Goal: Information Seeking & Learning: Understand process/instructions

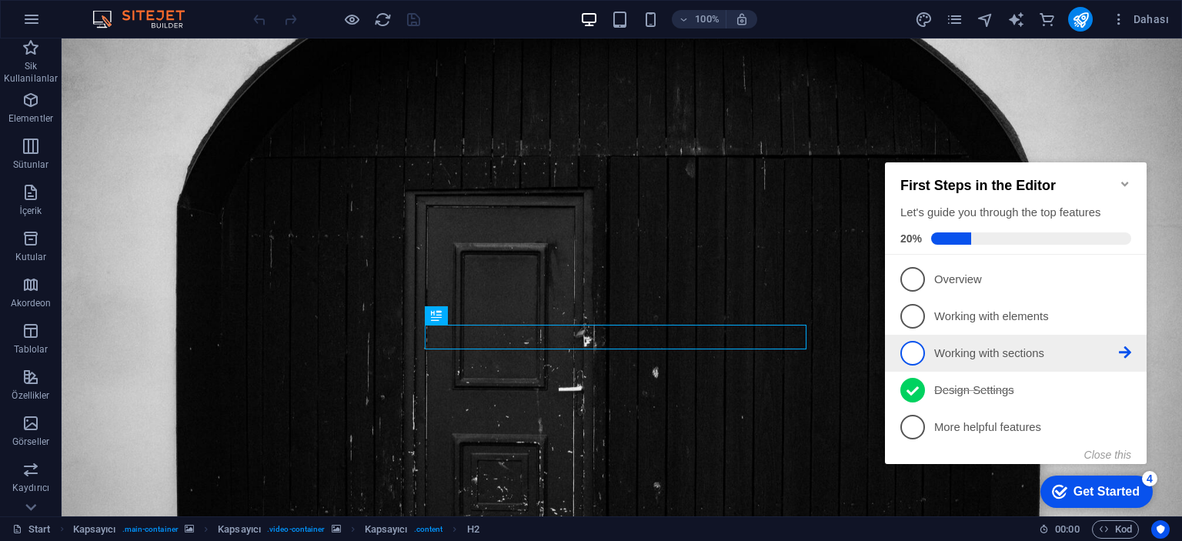
click at [961, 349] on p "Working with sections - incomplete" at bounding box center [1027, 354] width 185 height 16
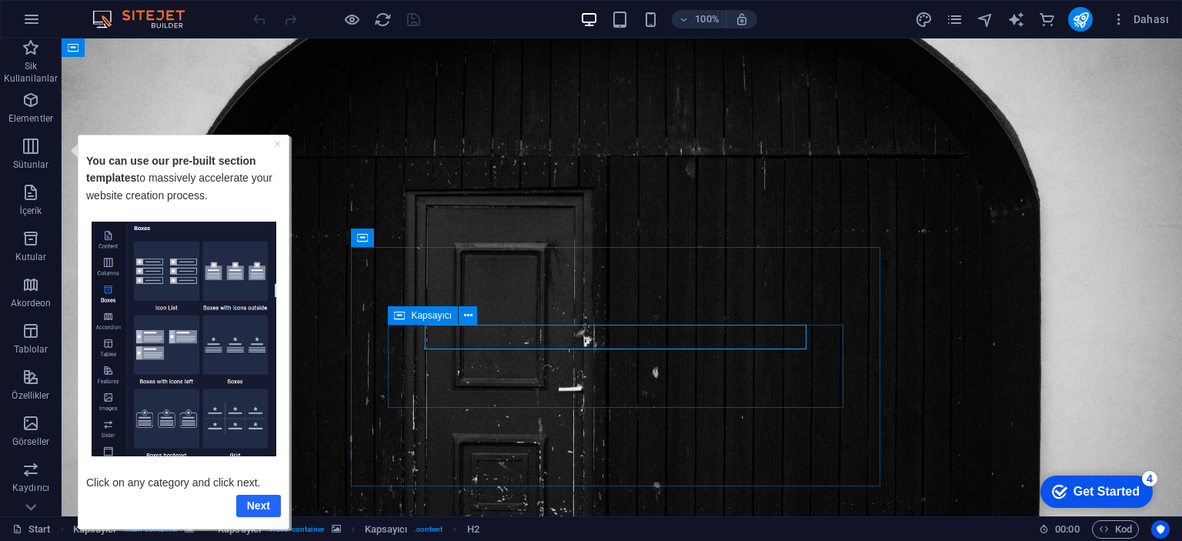
click at [254, 501] on link "Next" at bounding box center [258, 505] width 45 height 22
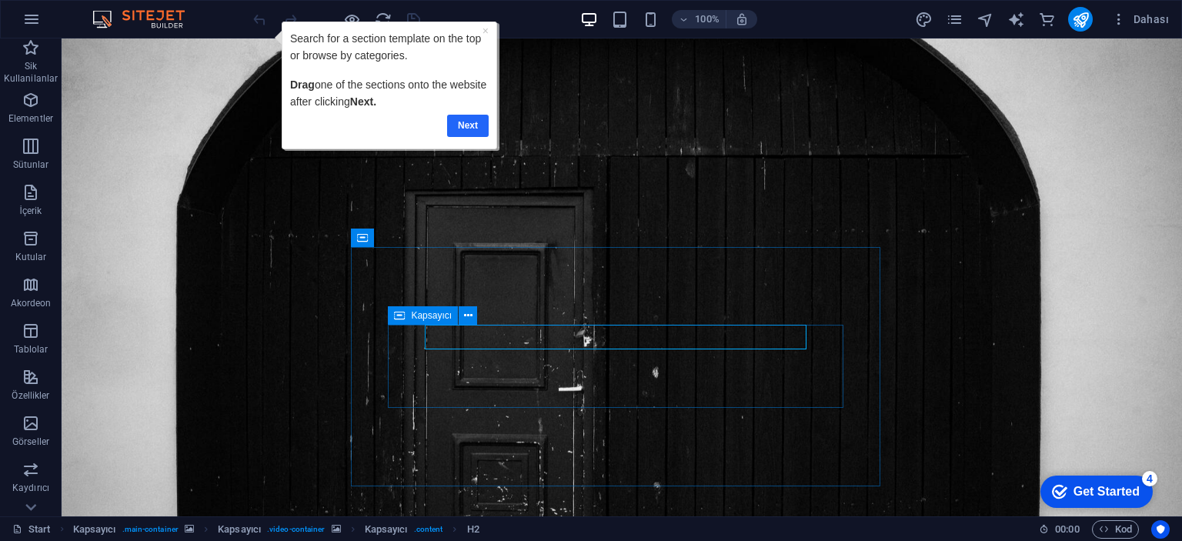
click at [473, 125] on link "Next" at bounding box center [468, 125] width 42 height 22
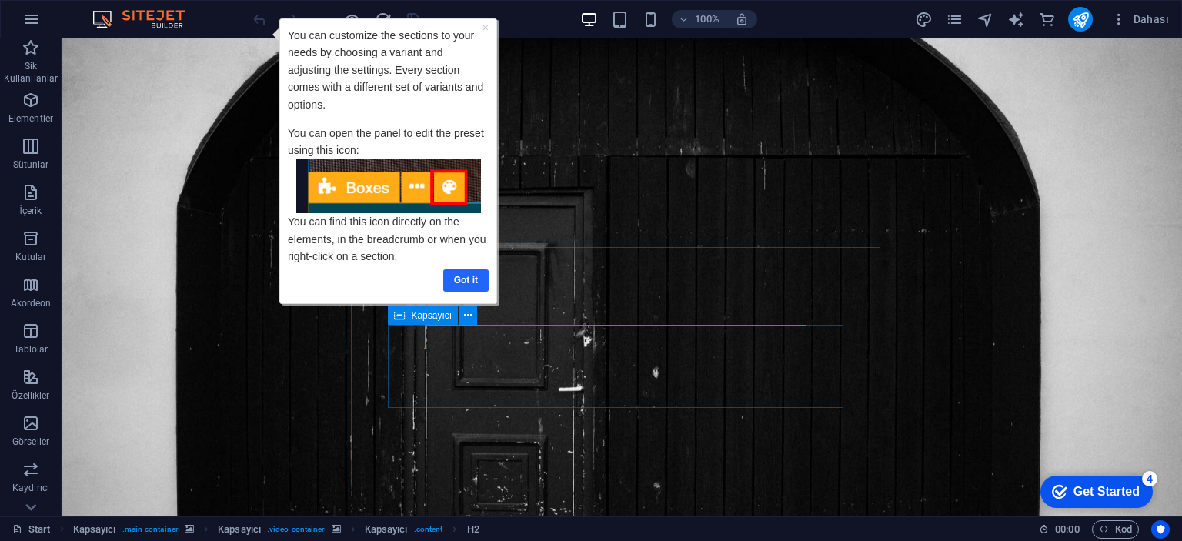
click at [465, 279] on link "Got it" at bounding box center [465, 280] width 45 height 22
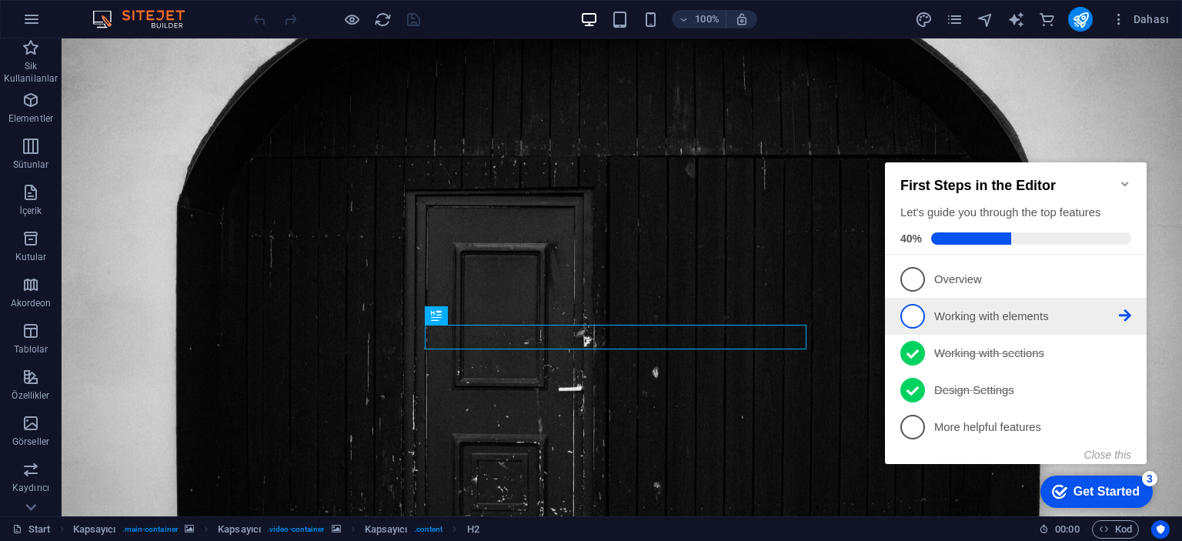
click at [951, 319] on p "Working with elements - incomplete" at bounding box center [1027, 317] width 185 height 16
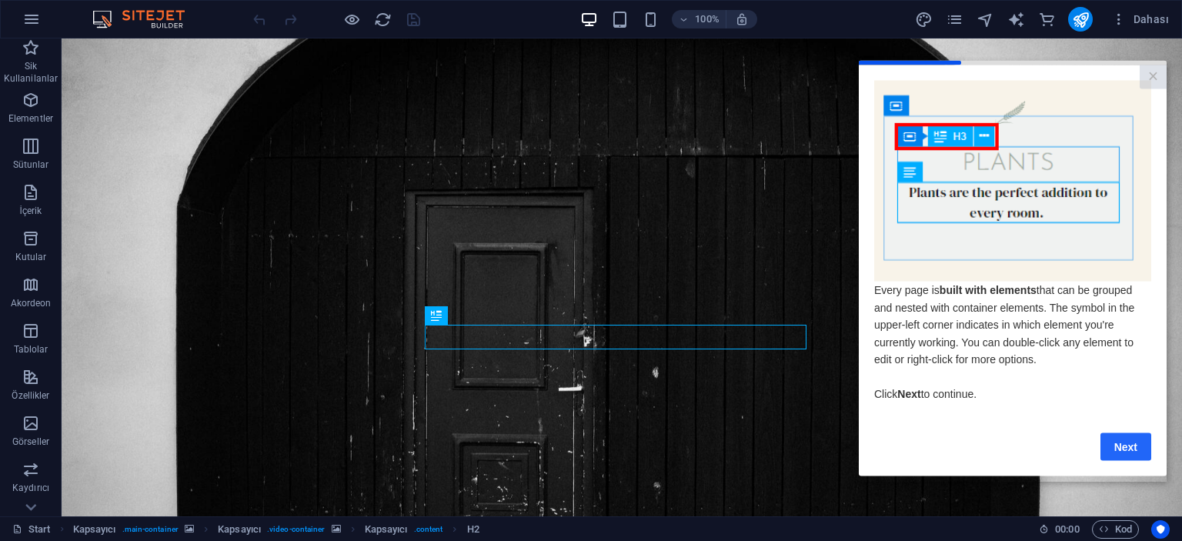
click at [1144, 447] on link "Next" at bounding box center [1126, 447] width 51 height 28
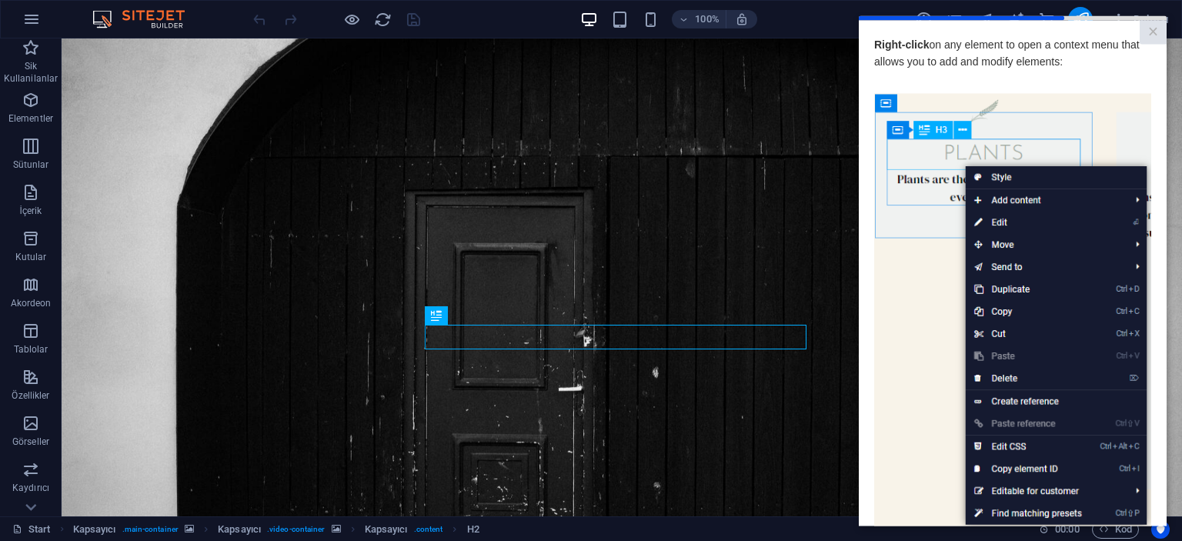
click at [913, 261] on img at bounding box center [1012, 311] width 277 height 436
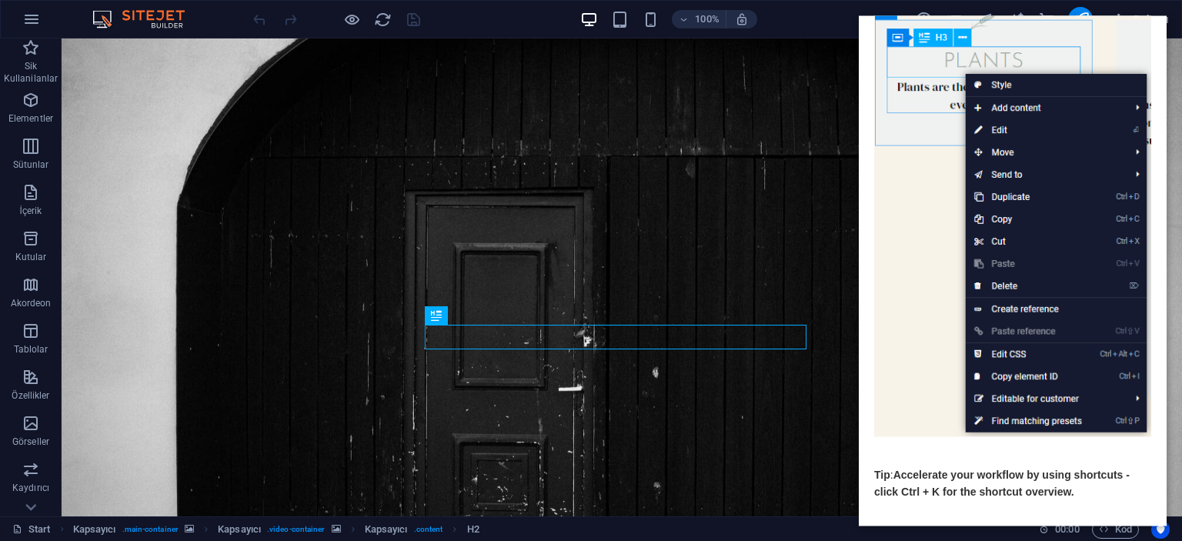
scroll to position [157, 0]
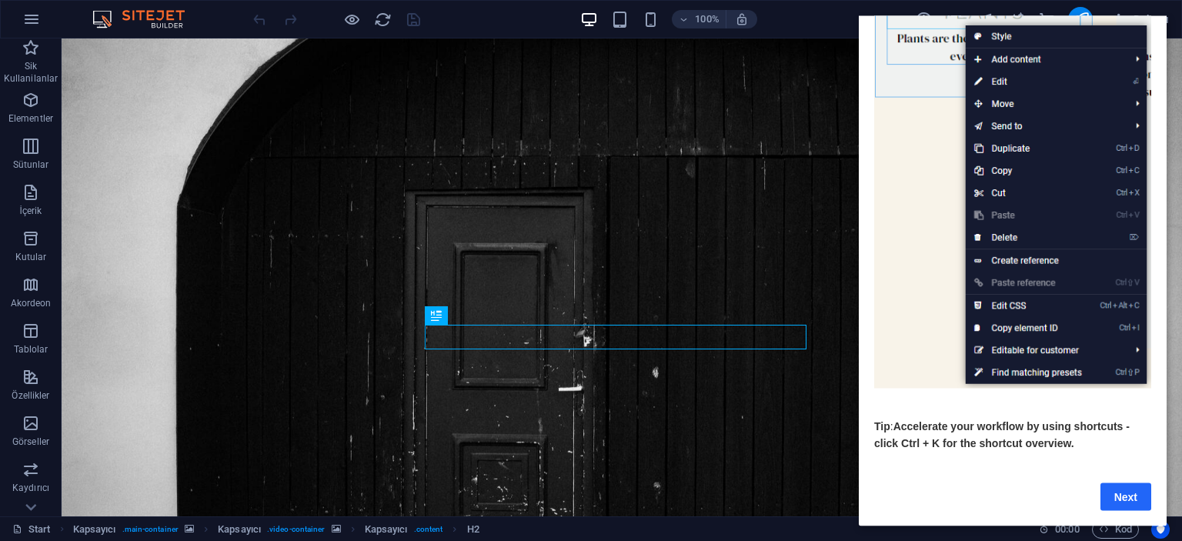
click at [1138, 483] on link "Next" at bounding box center [1126, 497] width 51 height 28
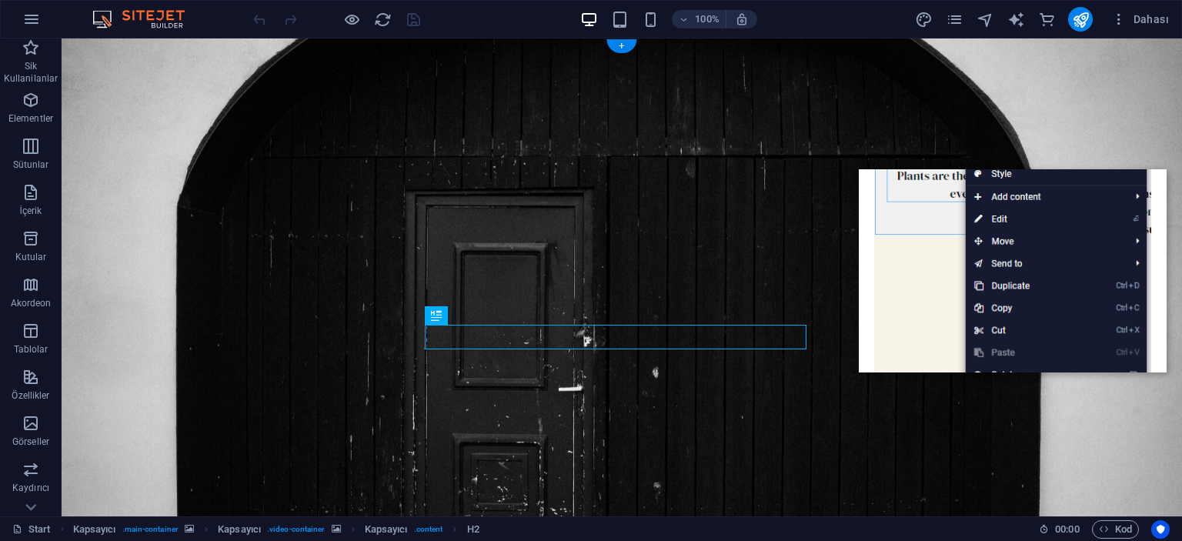
scroll to position [0, 0]
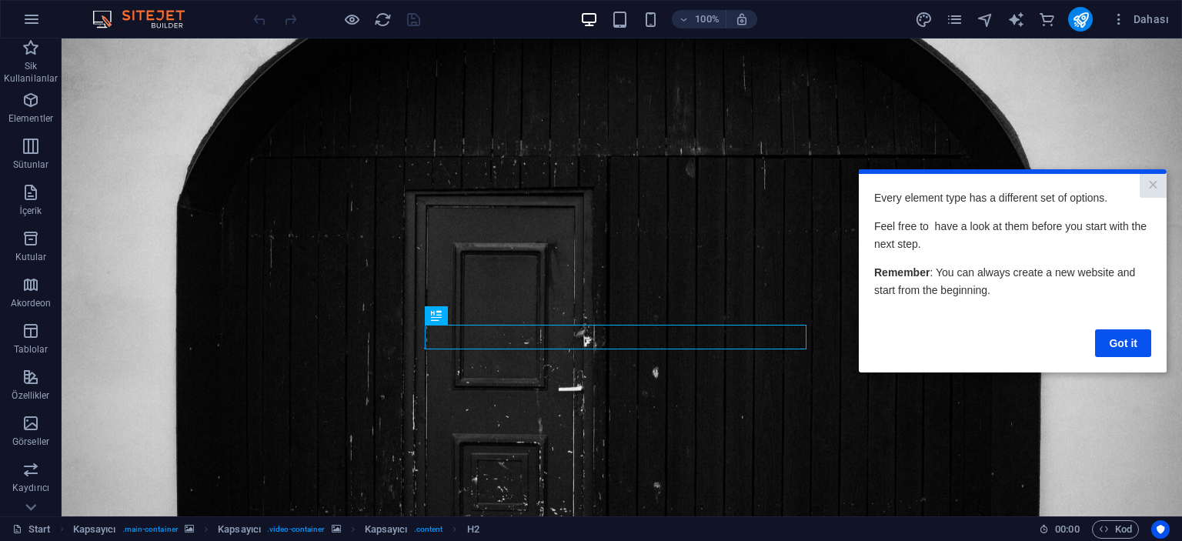
click at [1095, 333] on div "Got it" at bounding box center [1012, 343] width 277 height 28
click at [1104, 335] on link "Got it" at bounding box center [1123, 343] width 56 height 28
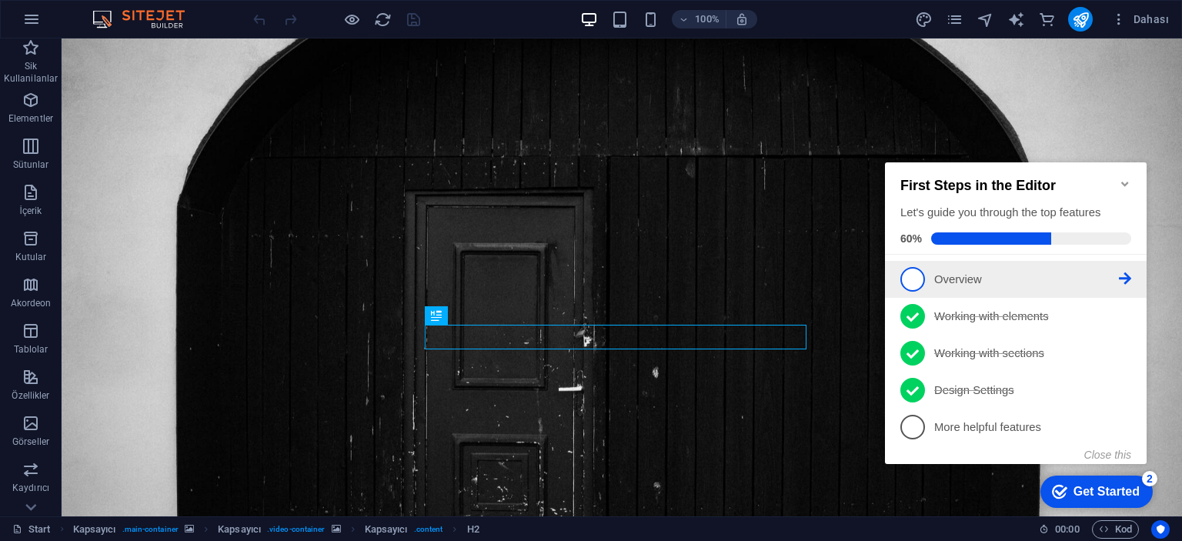
click at [1028, 283] on p "Overview - incomplete" at bounding box center [1027, 280] width 185 height 16
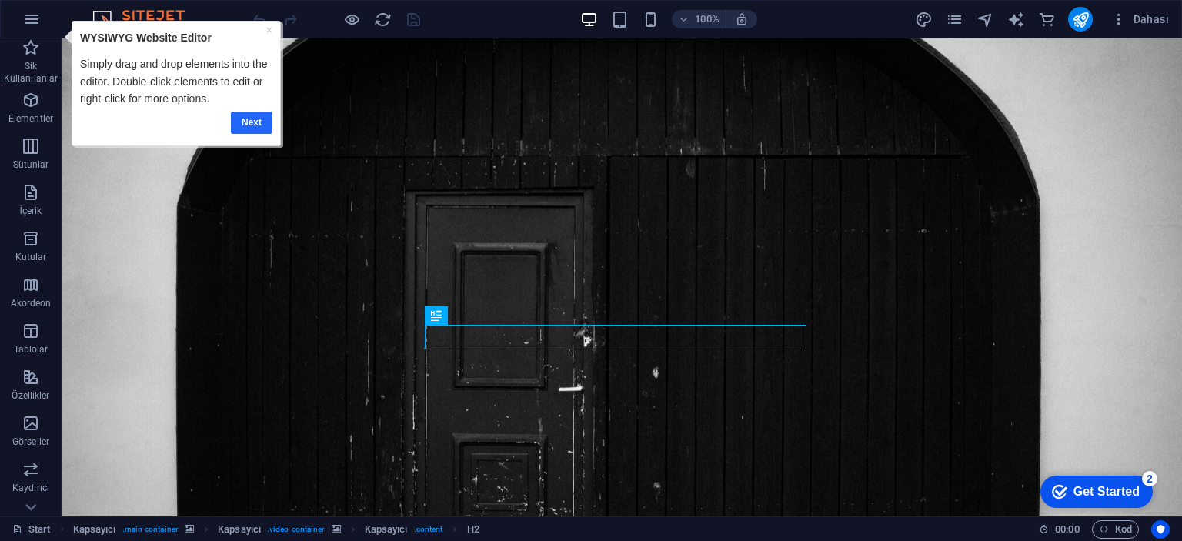
drag, startPoint x: 255, startPoint y: 119, endPoint x: 460, endPoint y: 56, distance: 214.8
click at [255, 119] on link "Next" at bounding box center [252, 122] width 42 height 22
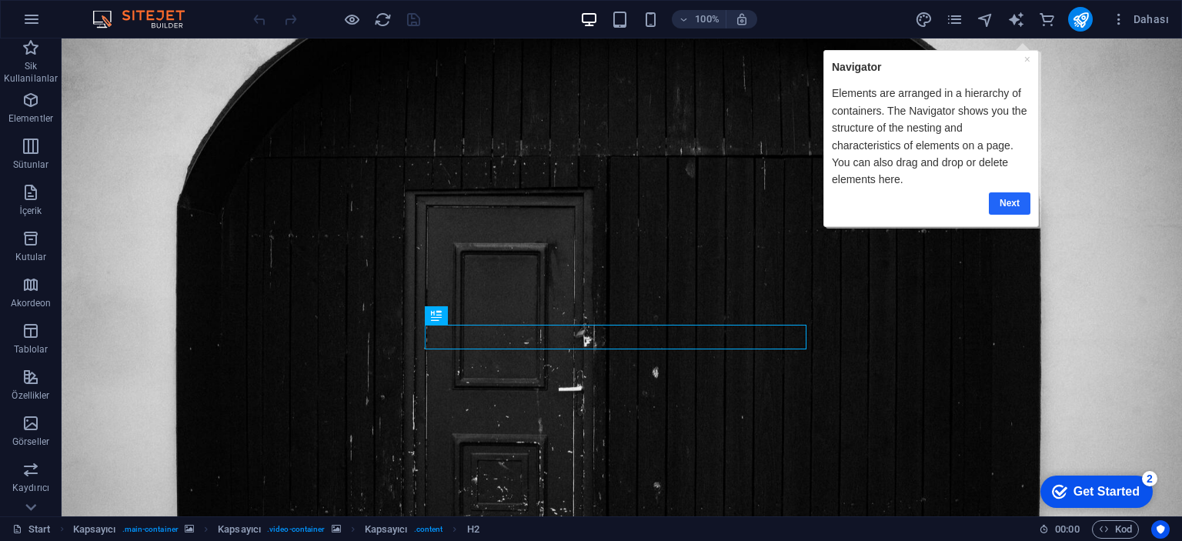
click at [1008, 197] on link "Next" at bounding box center [1009, 203] width 42 height 22
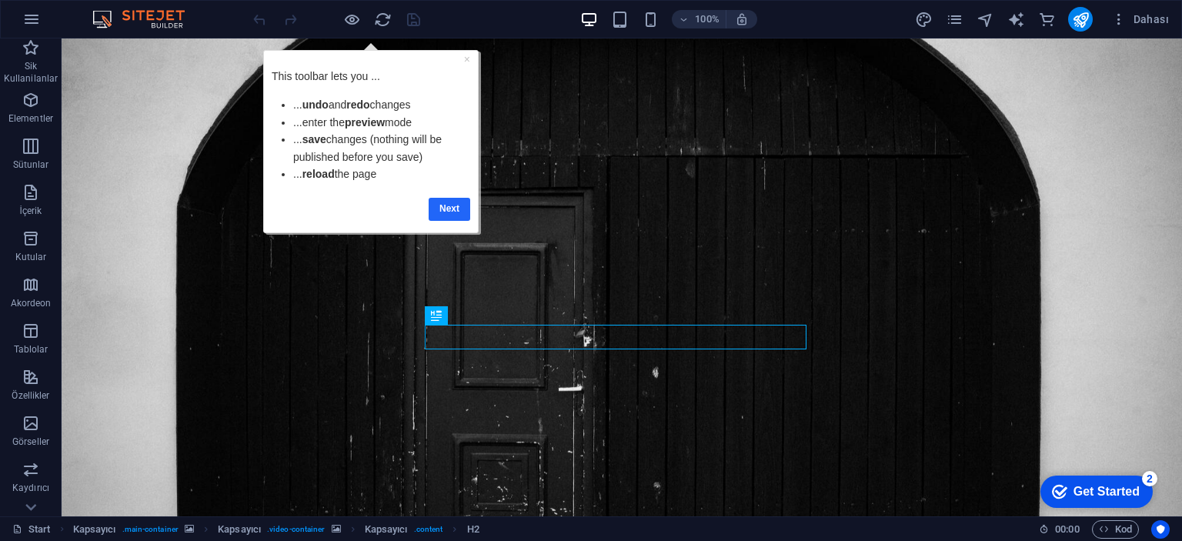
click at [454, 210] on link "Next" at bounding box center [450, 208] width 42 height 22
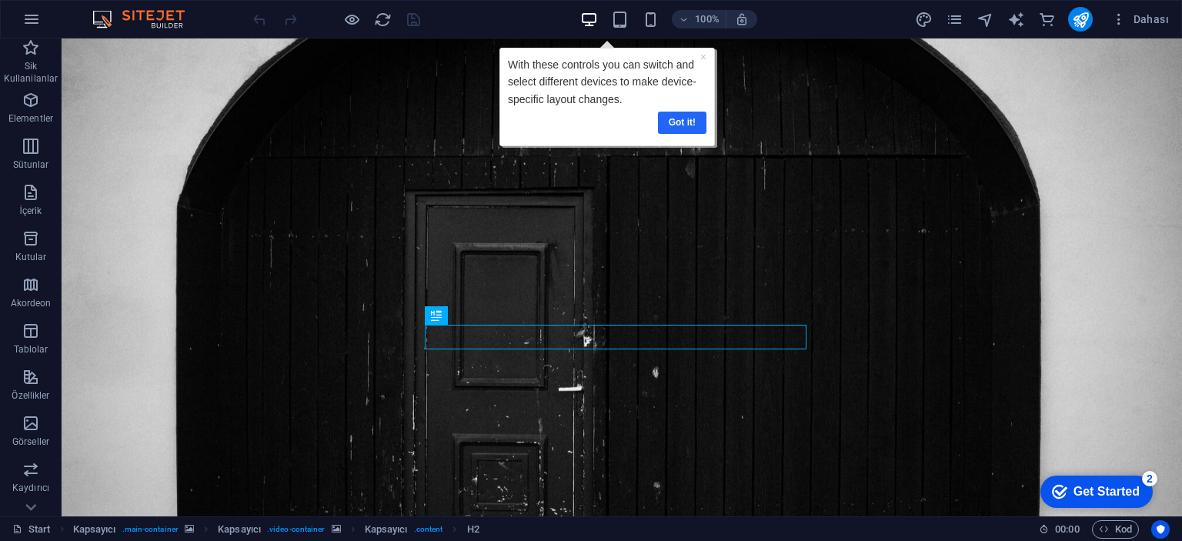
click at [677, 122] on link "Got it!" at bounding box center [682, 122] width 48 height 22
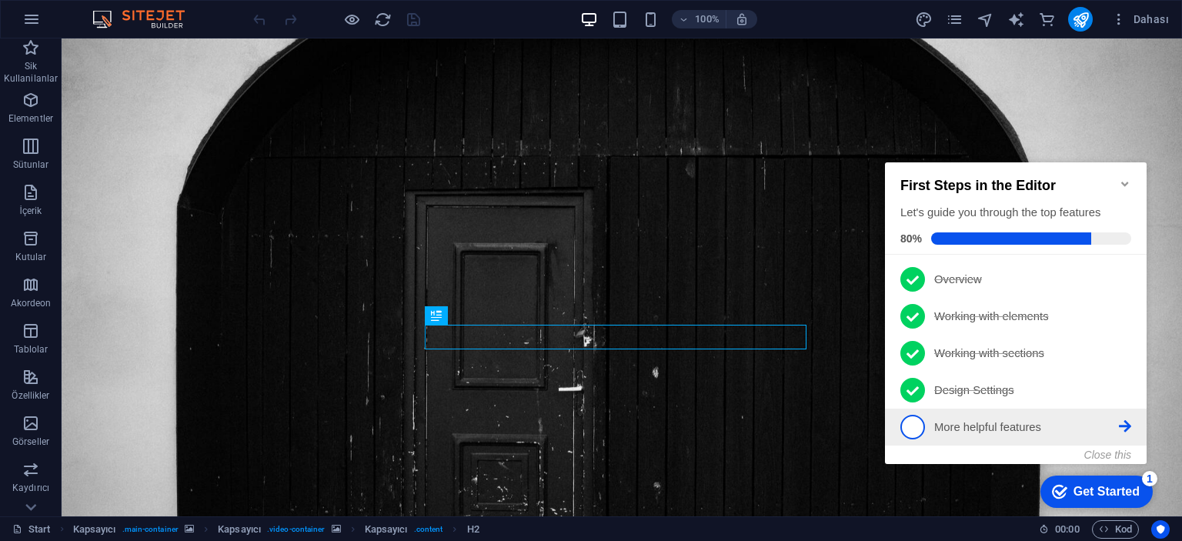
click at [1060, 436] on link "5 More helpful features - incomplete" at bounding box center [1016, 427] width 231 height 25
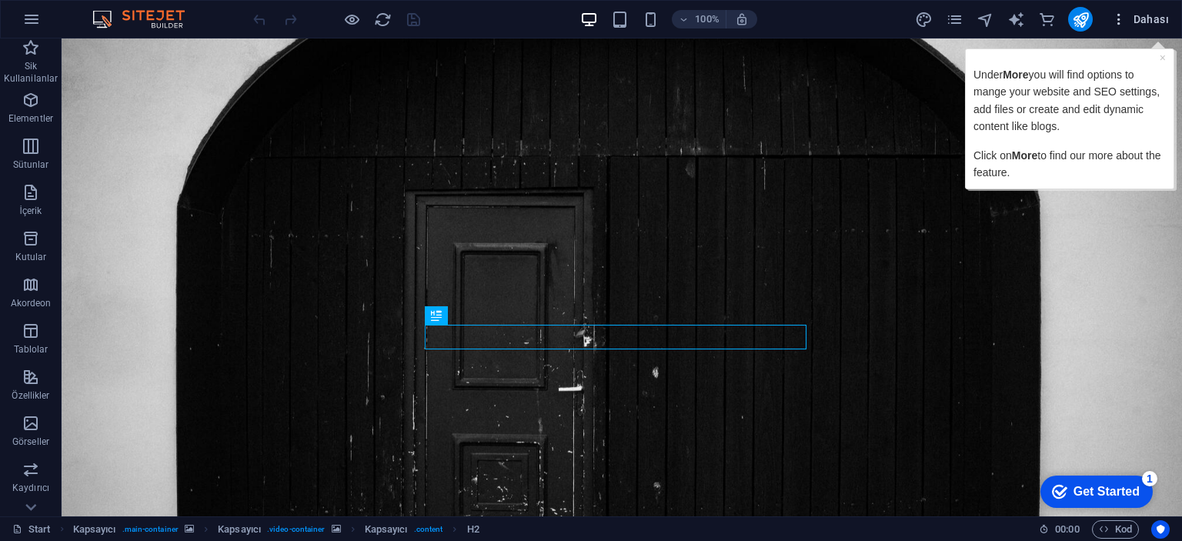
click at [1135, 18] on span "Dahası" at bounding box center [1141, 19] width 58 height 15
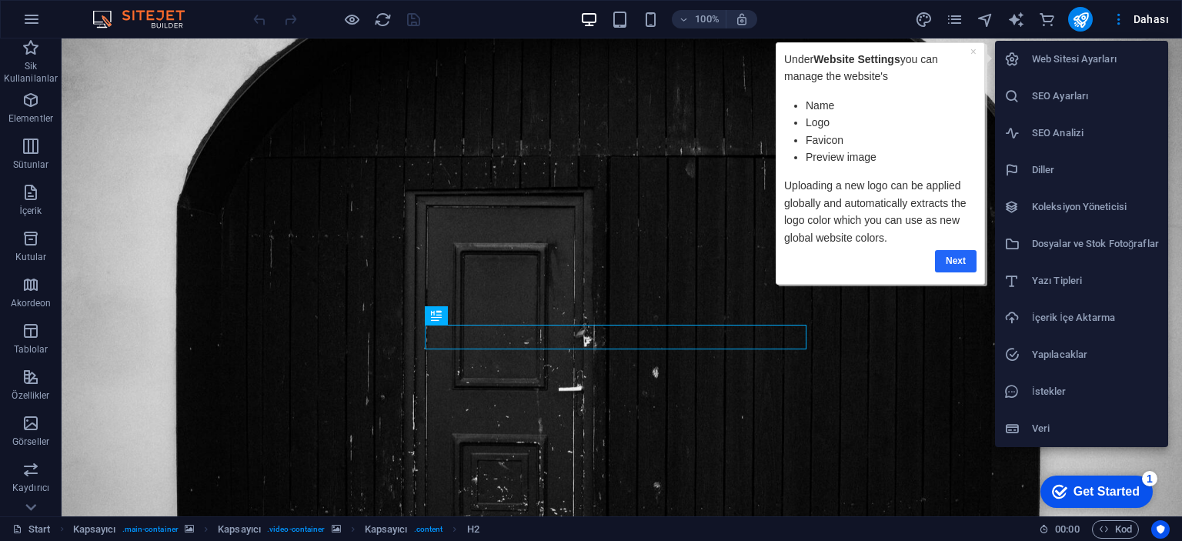
click at [974, 264] on link "Next" at bounding box center [956, 261] width 42 height 22
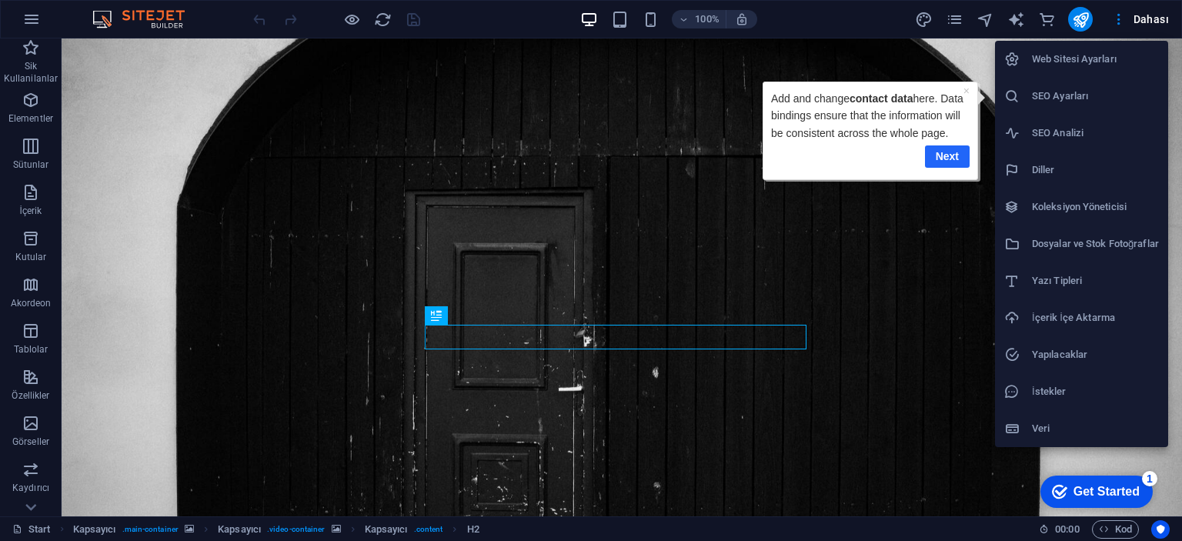
click at [940, 167] on link "Next" at bounding box center [946, 156] width 45 height 22
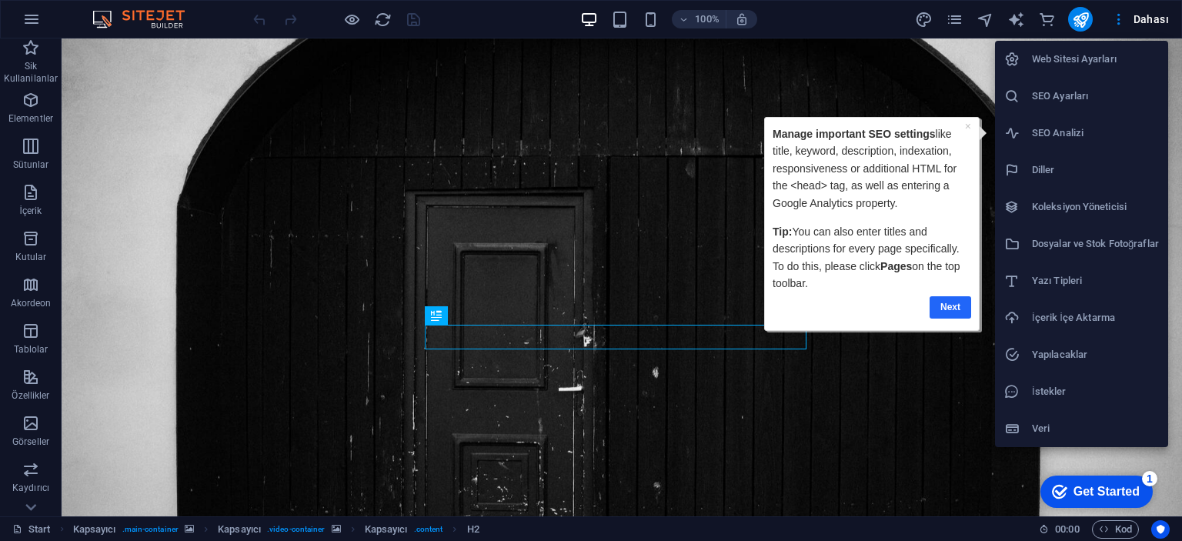
click at [963, 303] on link "Next" at bounding box center [951, 307] width 42 height 22
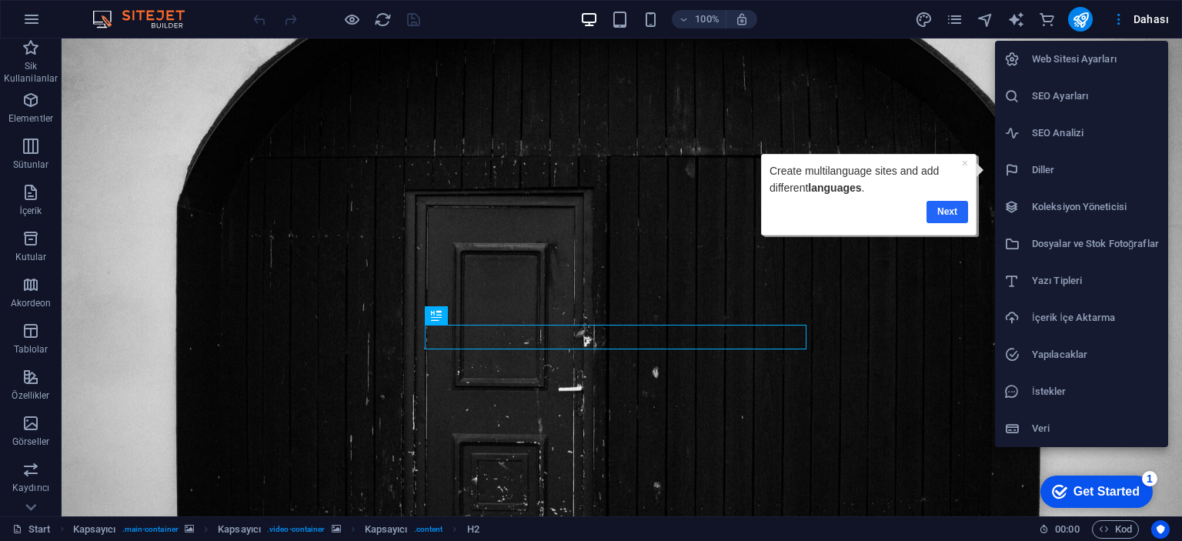
click at [940, 219] on link "Next" at bounding box center [948, 212] width 42 height 22
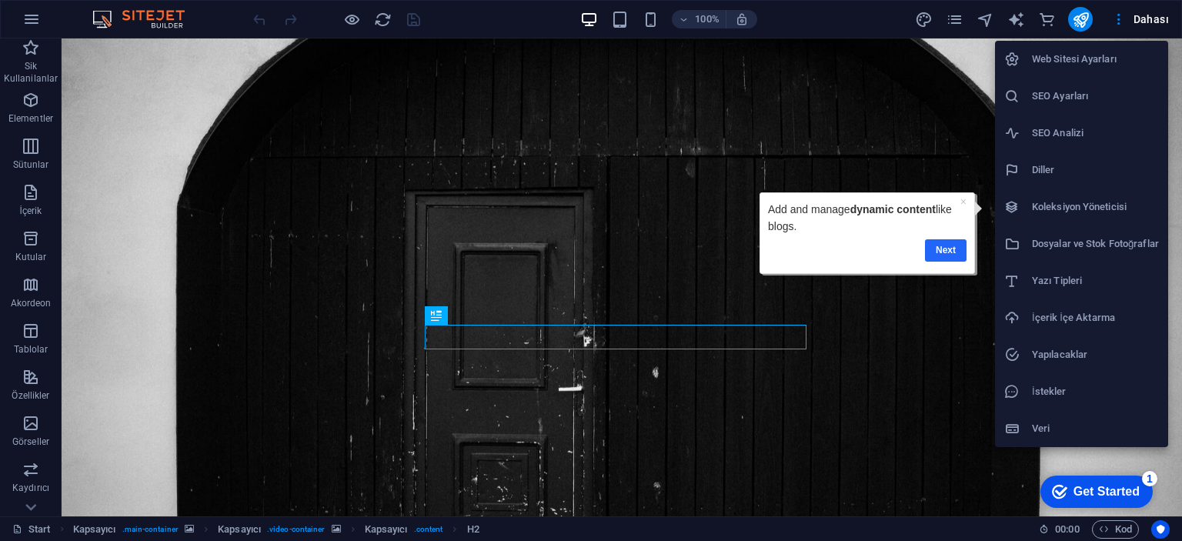
click at [949, 259] on link "Next" at bounding box center [945, 250] width 42 height 22
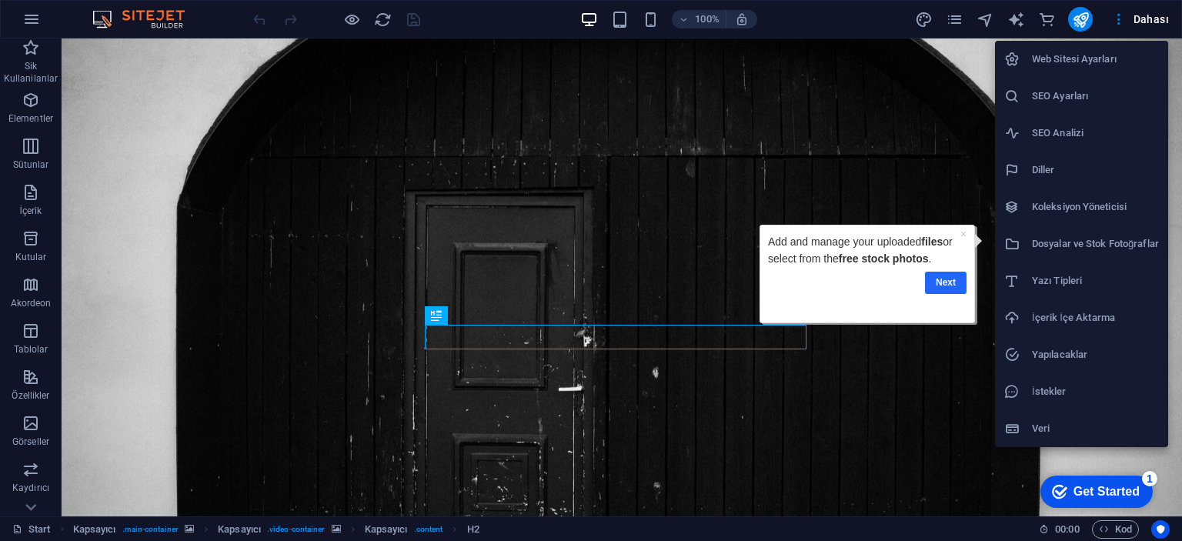
click at [958, 292] on link "Next" at bounding box center [945, 283] width 42 height 22
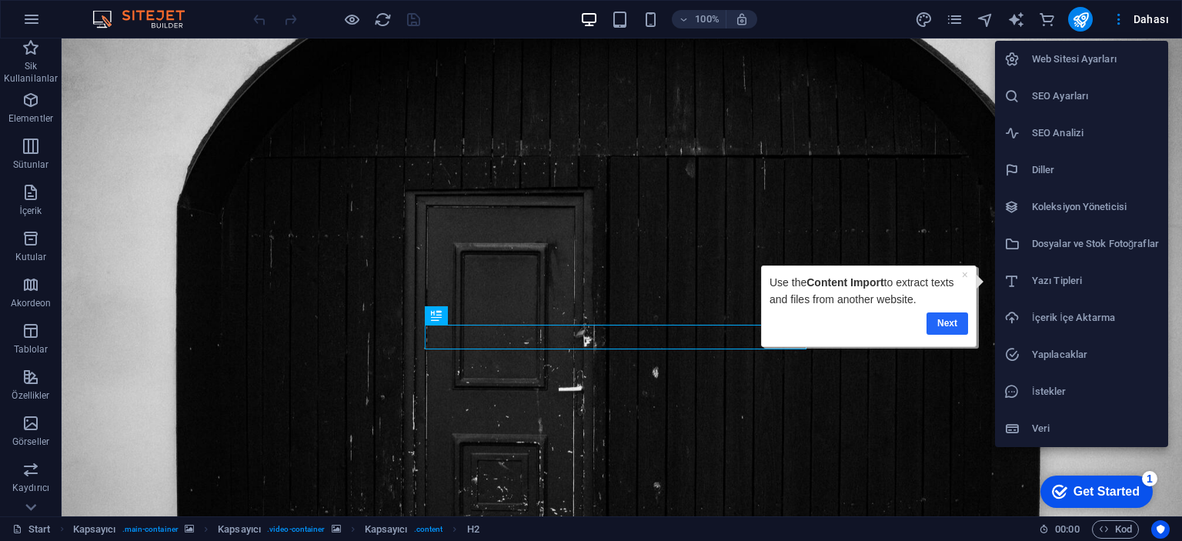
click at [958, 319] on link "Next" at bounding box center [947, 324] width 42 height 22
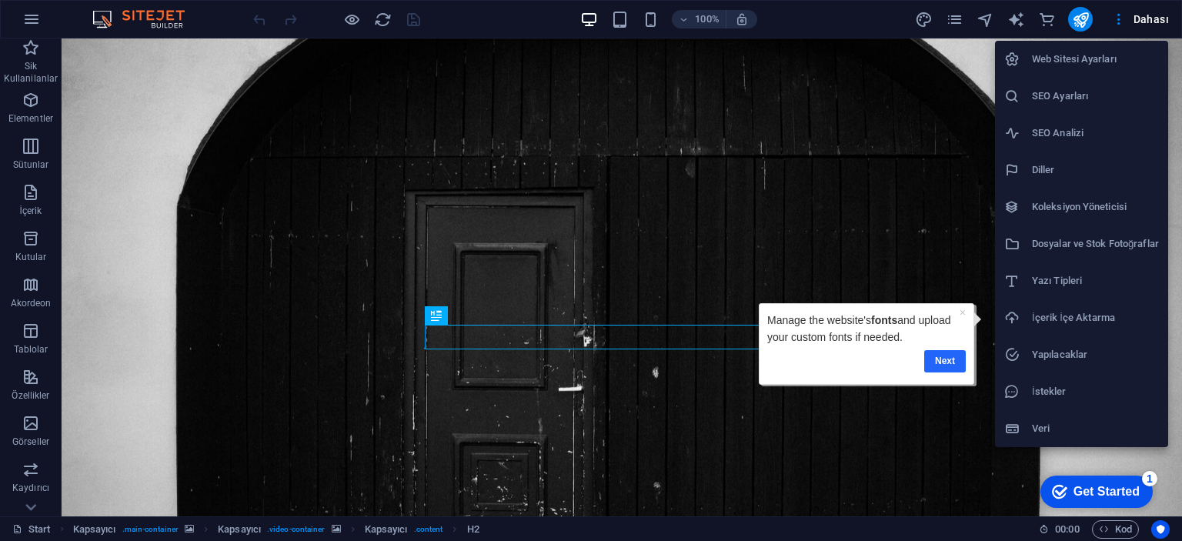
click at [962, 361] on link "Next" at bounding box center [945, 361] width 42 height 22
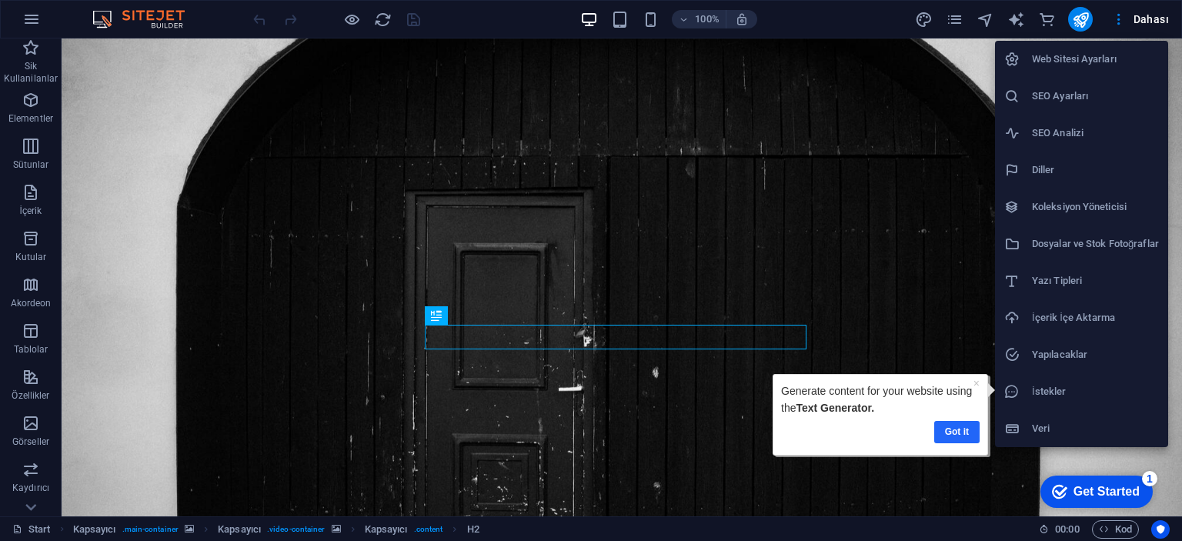
click at [955, 431] on link "Got it" at bounding box center [957, 432] width 45 height 22
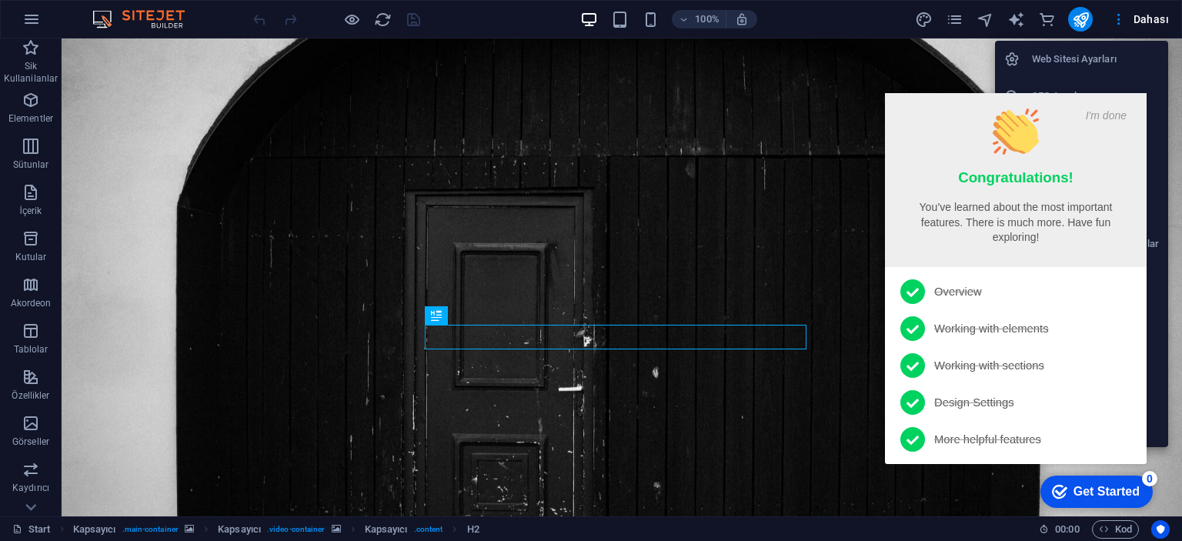
click at [1099, 492] on div "Get Started" at bounding box center [1107, 492] width 66 height 14
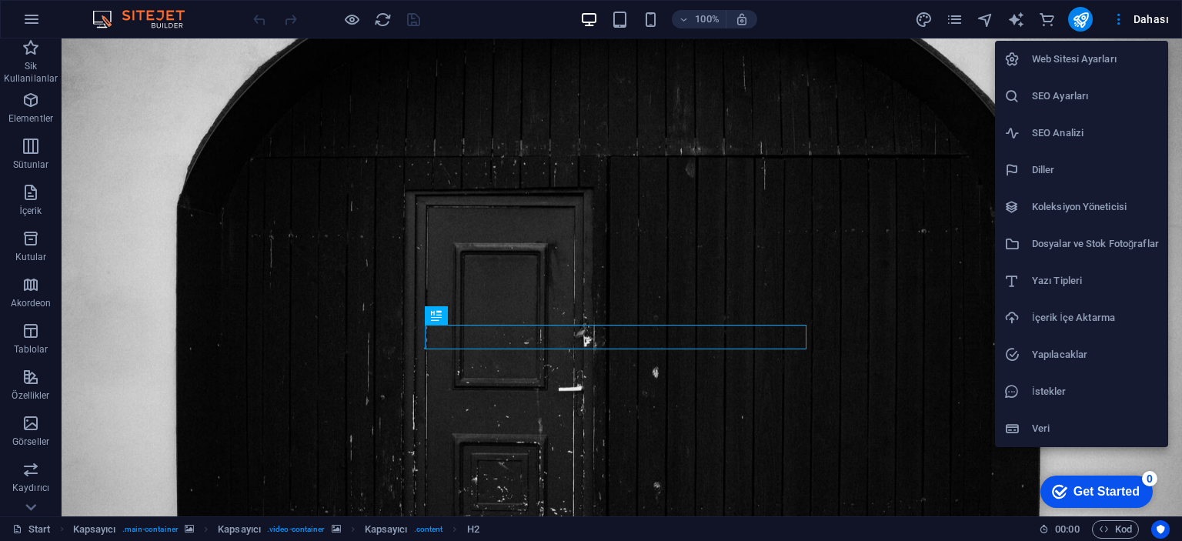
click at [1140, 499] on div "Get Started" at bounding box center [1107, 492] width 66 height 14
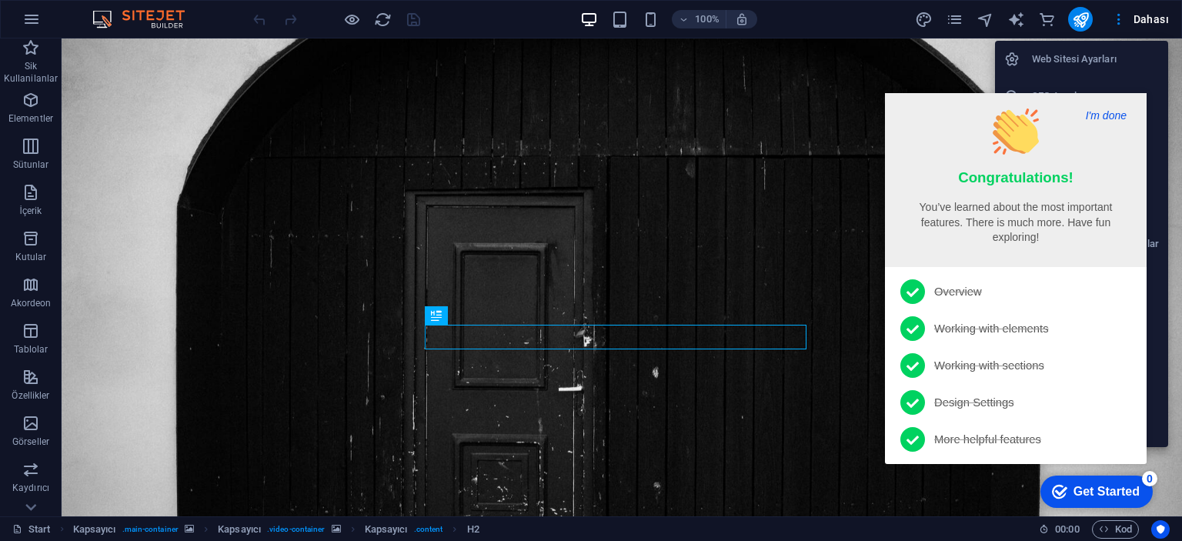
click at [1103, 120] on button "I'm done" at bounding box center [1107, 116] width 50 height 14
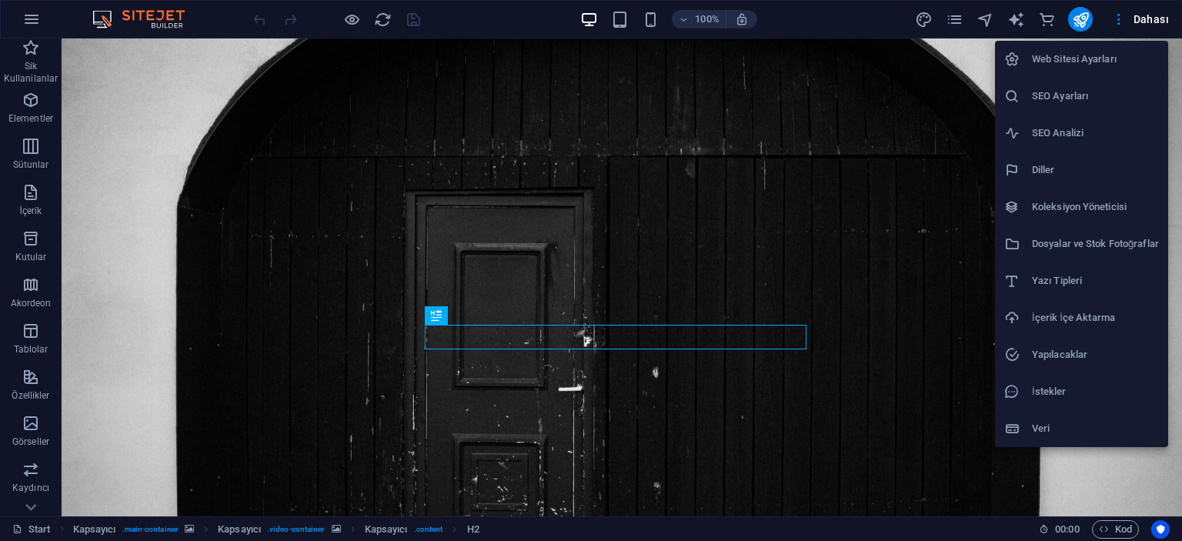
click at [969, 180] on div at bounding box center [591, 270] width 1182 height 541
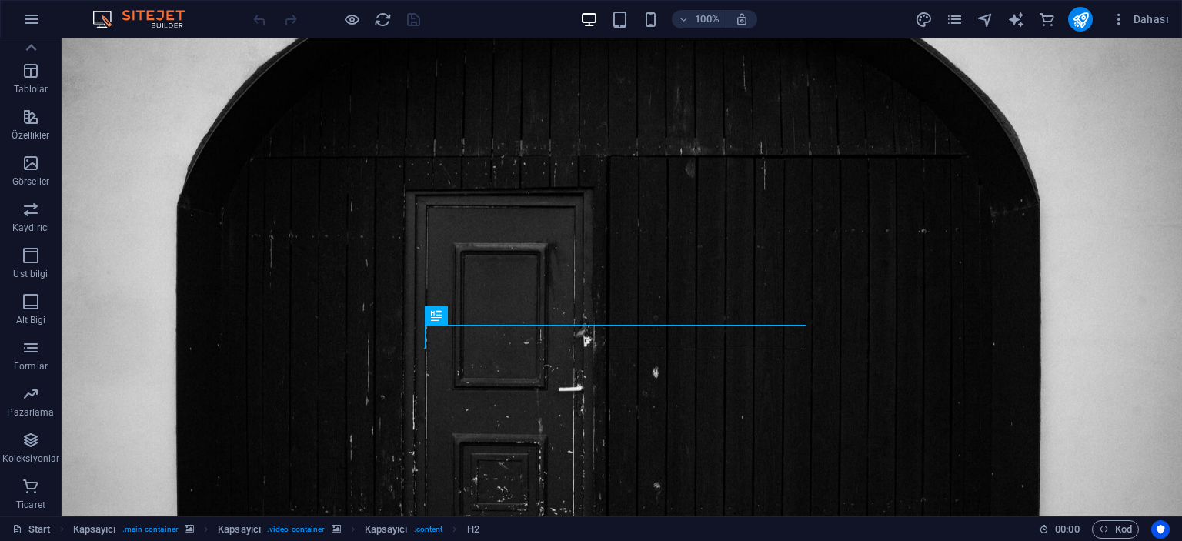
click at [1067, 527] on span ":" at bounding box center [1067, 529] width 2 height 12
click at [1103, 530] on icon "button" at bounding box center [1104, 529] width 10 height 10
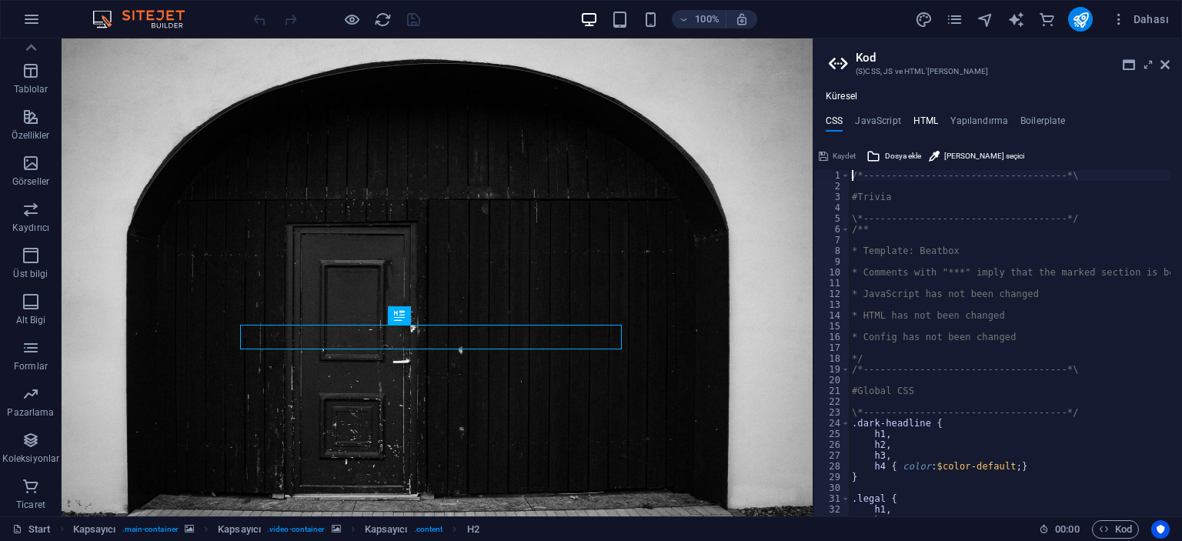
click at [937, 116] on h4 "HTML" at bounding box center [926, 123] width 25 height 17
type textarea "<a href="#main-content" class="wv-link-content button">Skip to main content</a>"
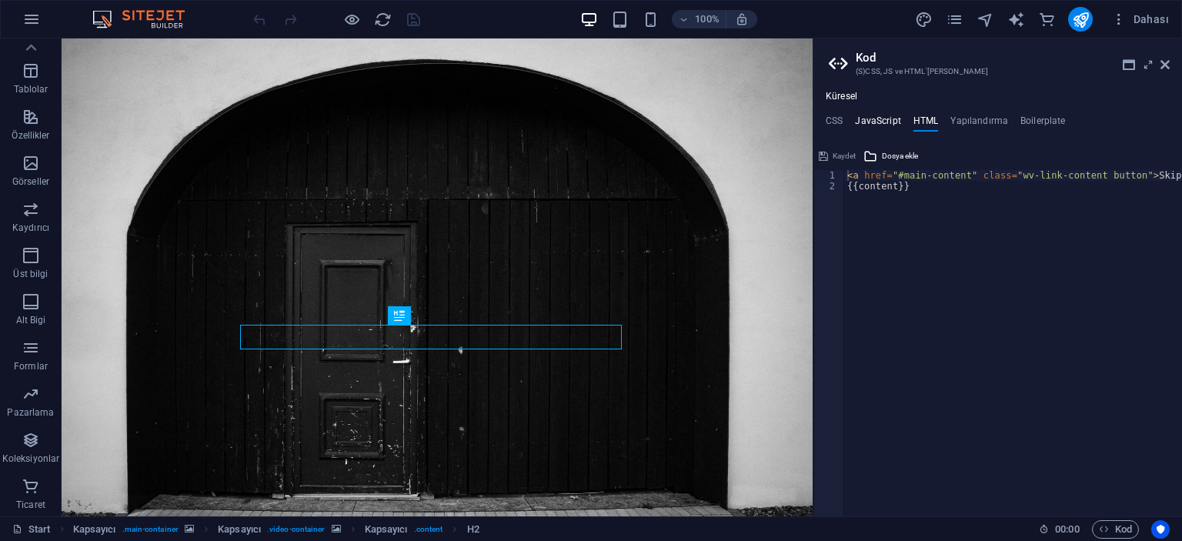
click at [895, 123] on h4 "JavaScript" at bounding box center [877, 123] width 45 height 17
type textarea "/* JS for preset "Horizontal form" */"
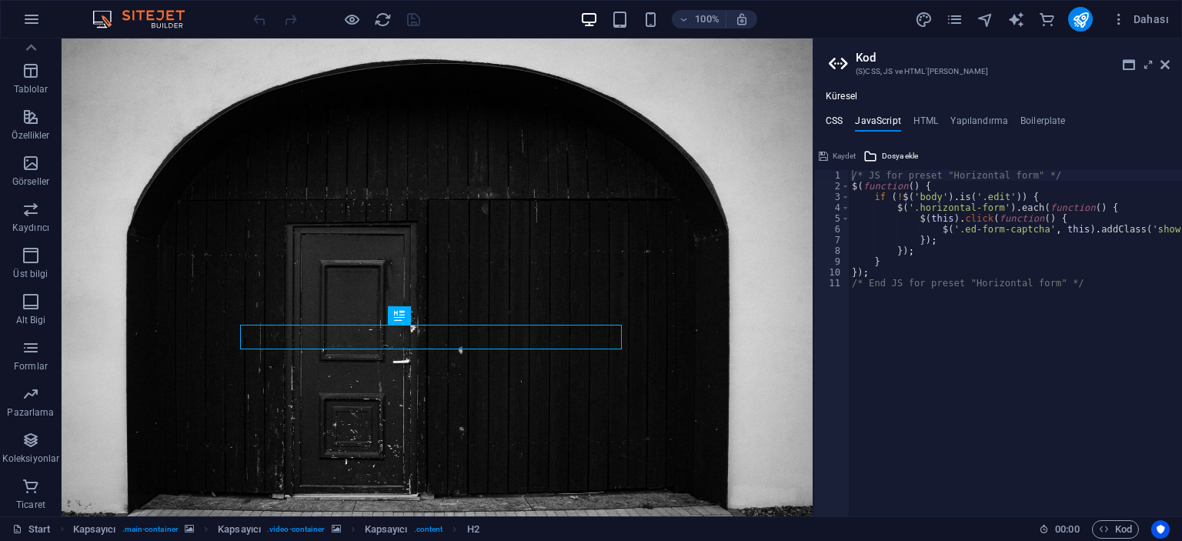
click at [828, 122] on h4 "CSS" at bounding box center [834, 123] width 17 height 17
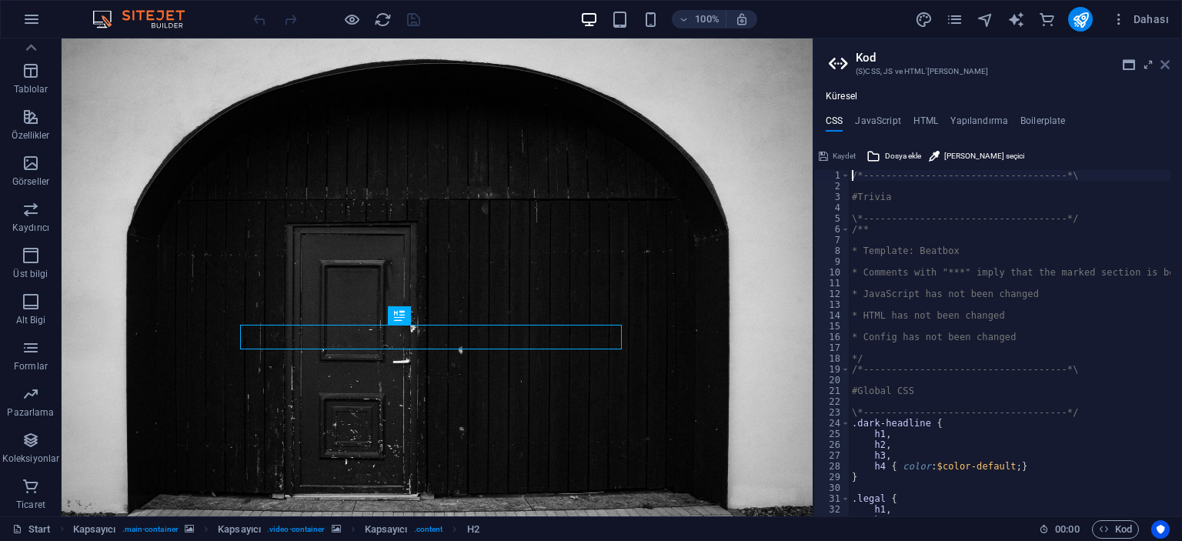
click at [1163, 70] on icon at bounding box center [1165, 65] width 9 height 12
